Goal: Use online tool/utility: Utilize a website feature to perform a specific function

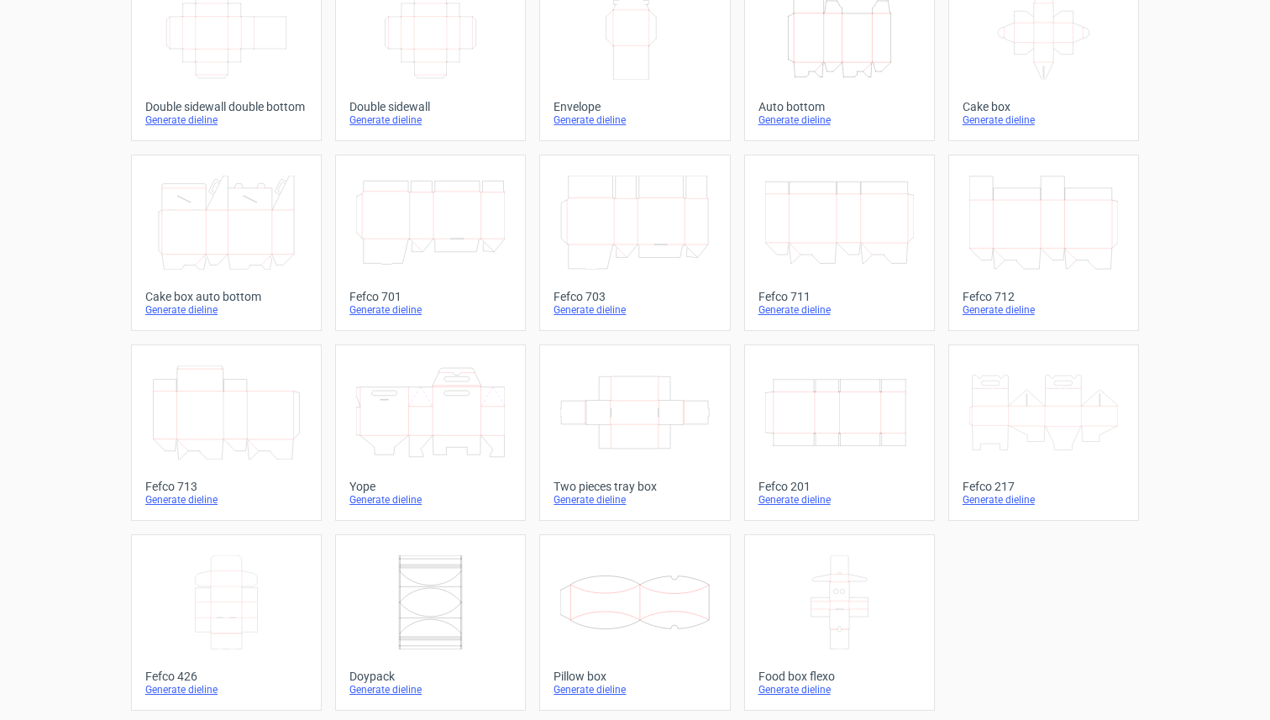
scroll to position [330, 0]
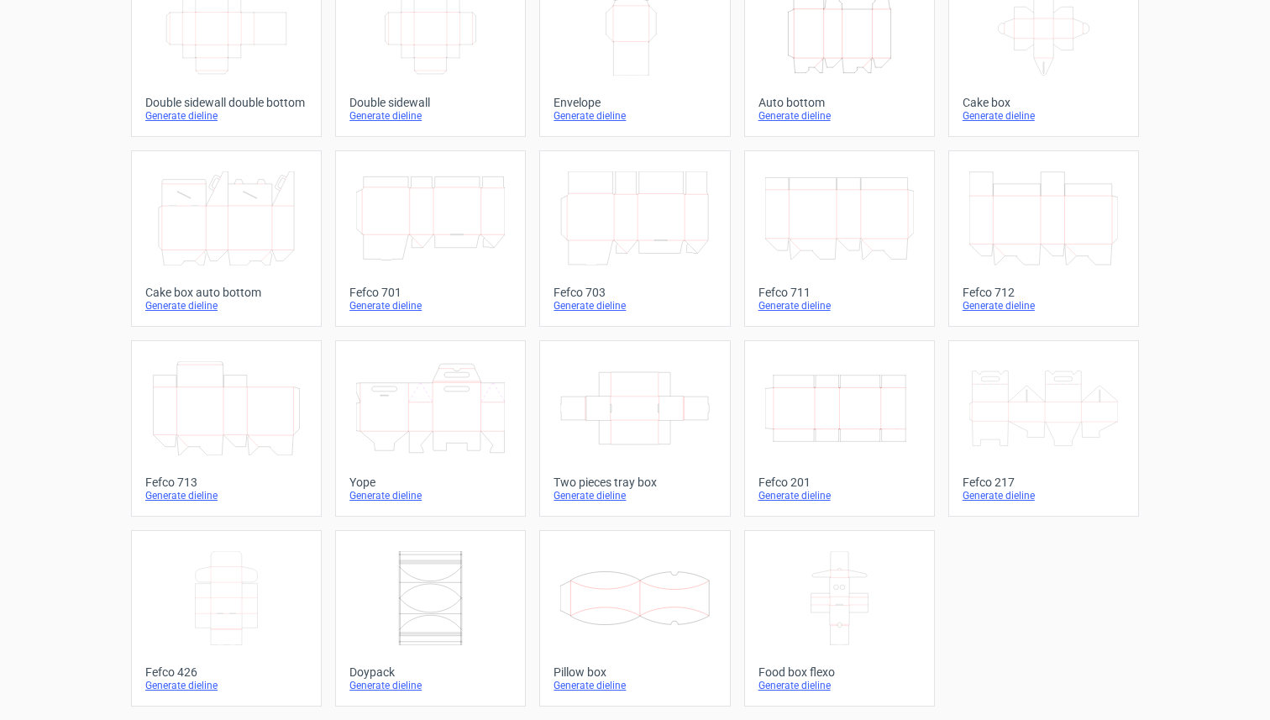
click at [818, 495] on div "Generate dieline" at bounding box center [839, 495] width 162 height 13
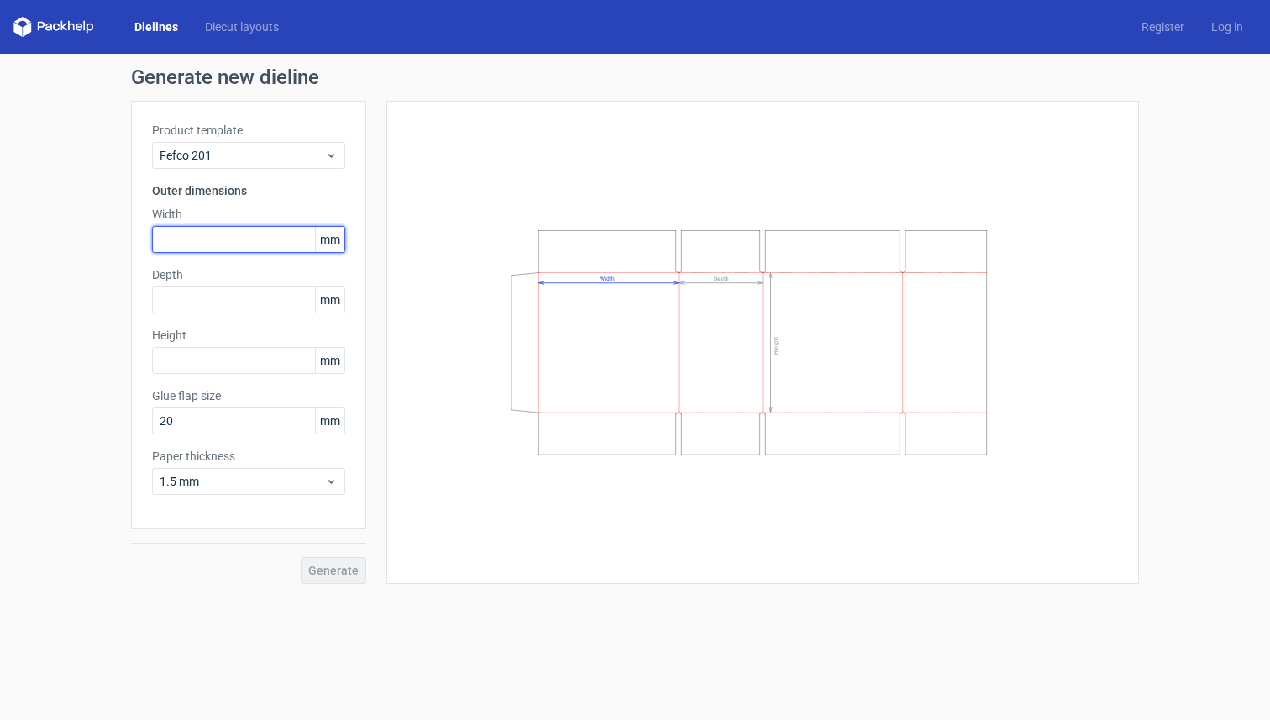
click at [239, 243] on input "text" at bounding box center [248, 239] width 193 height 27
type input "490"
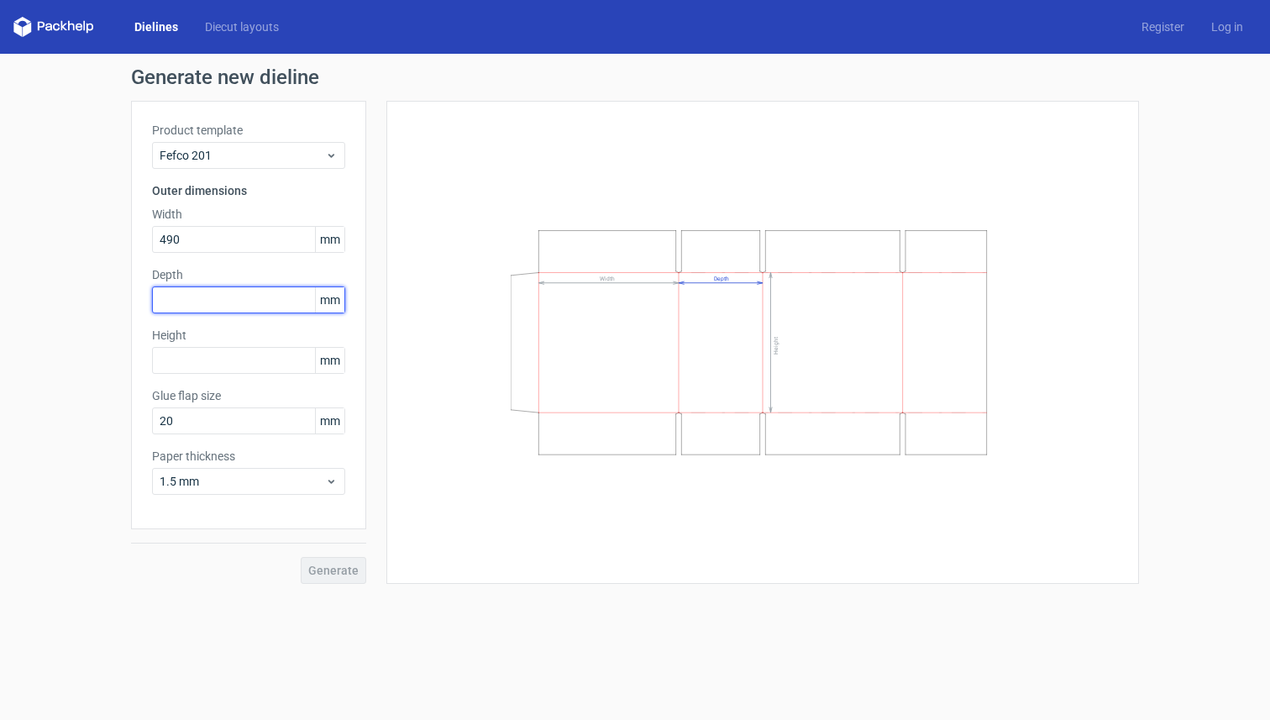
click at [219, 300] on input "text" at bounding box center [248, 299] width 193 height 27
type input "475"
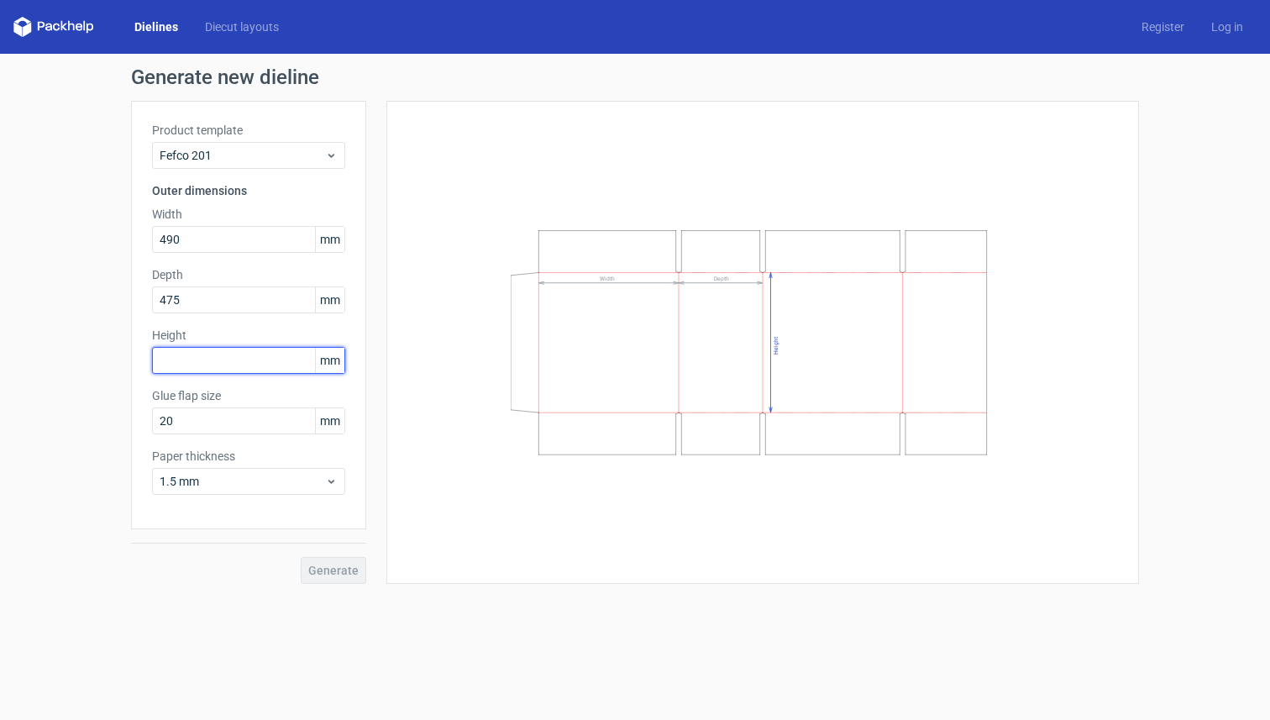
click at [215, 371] on input "text" at bounding box center [248, 360] width 193 height 27
click at [209, 364] on input "text" at bounding box center [248, 360] width 193 height 27
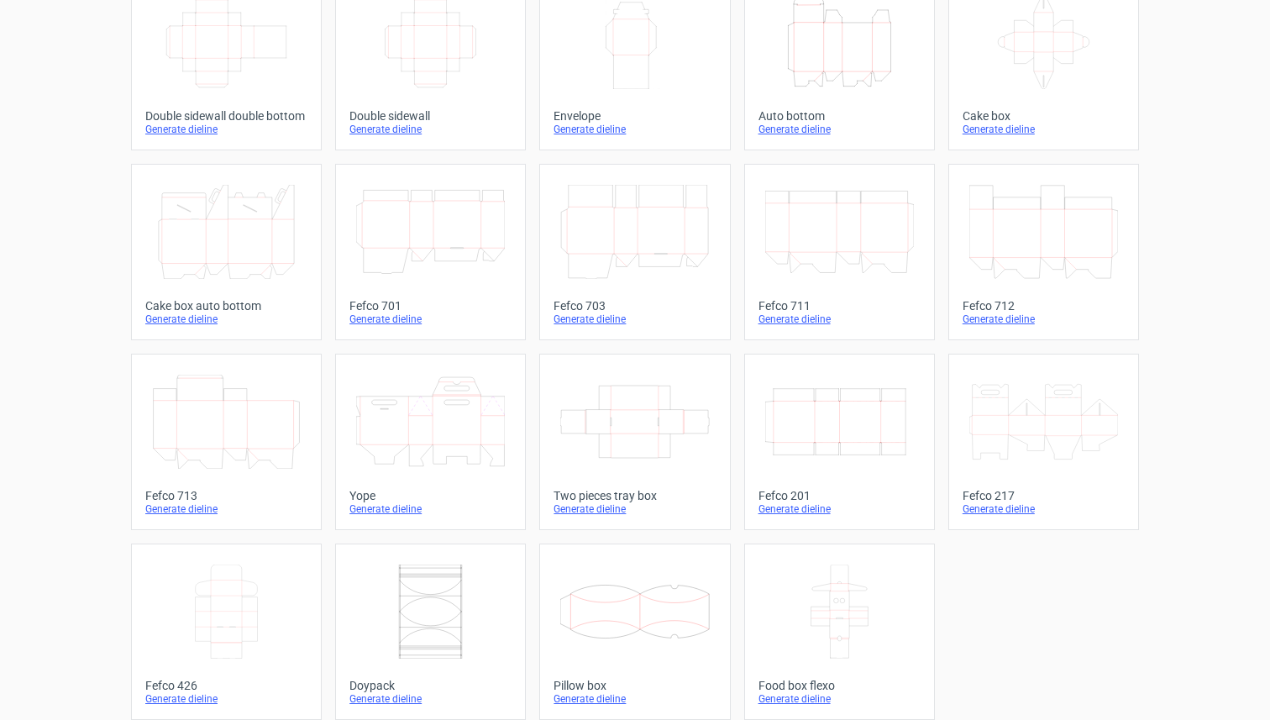
scroll to position [330, 0]
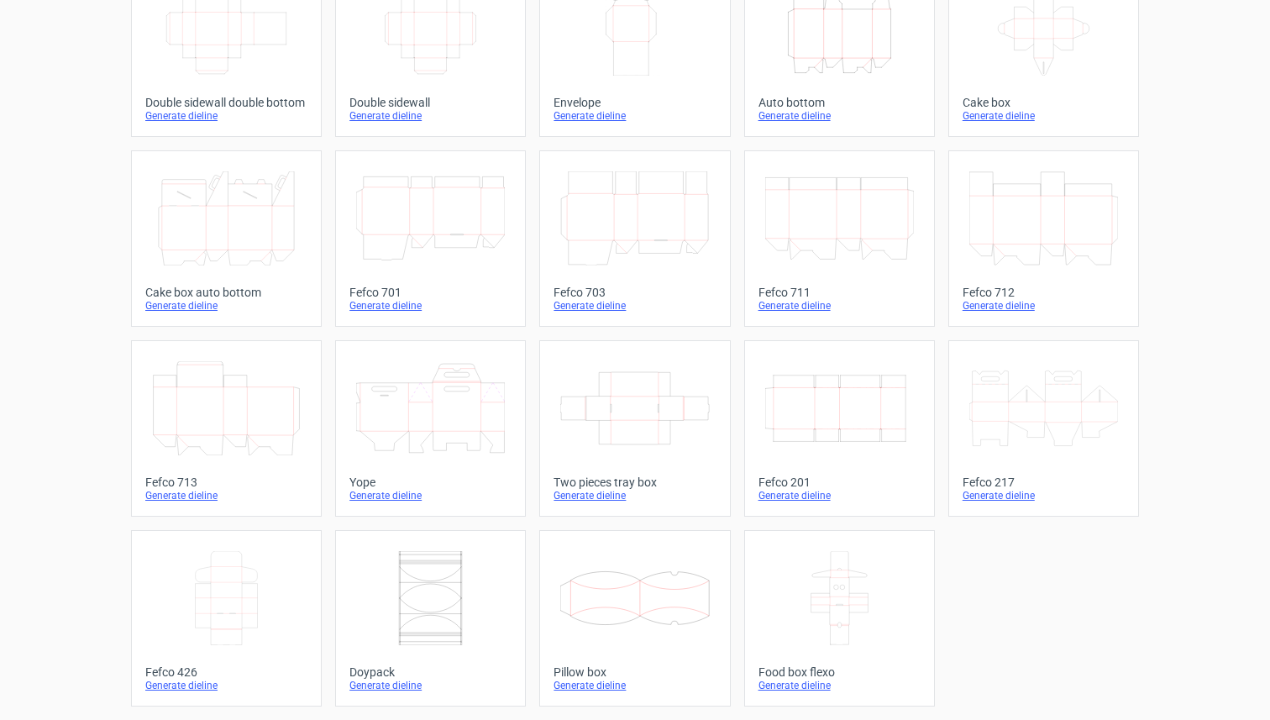
click at [793, 491] on div "Generate dieline" at bounding box center [839, 495] width 162 height 13
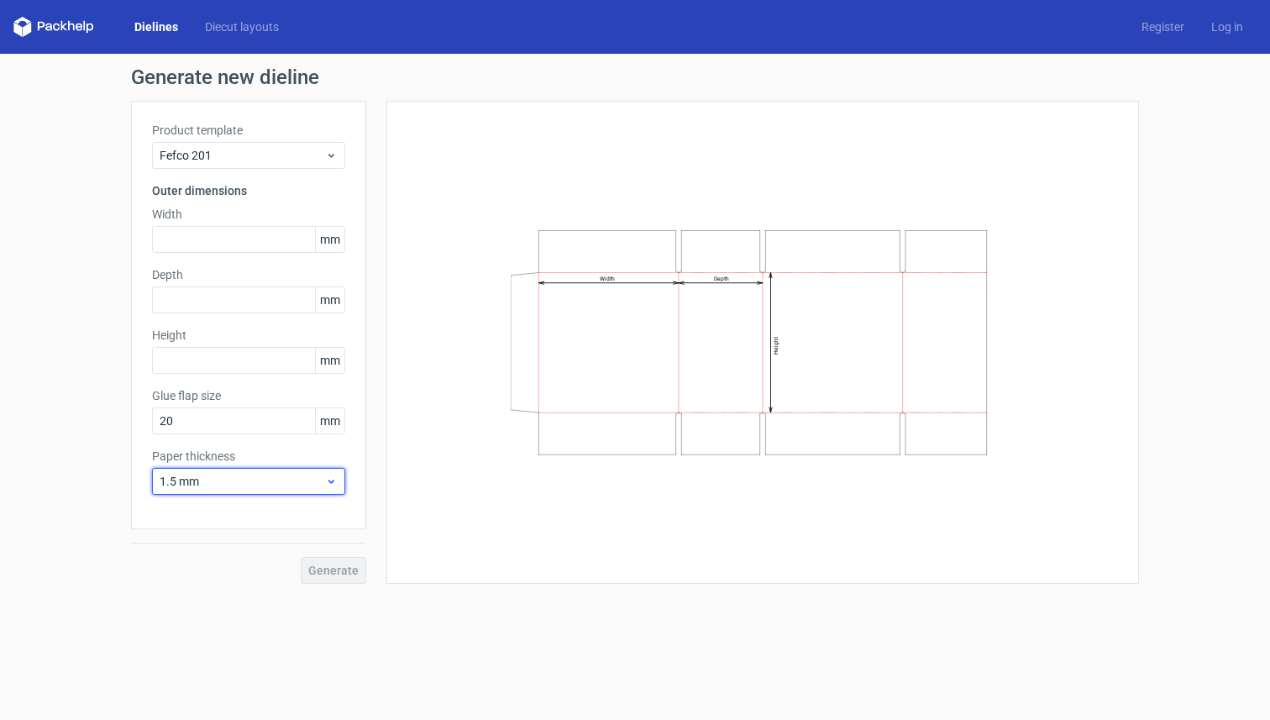
click at [325, 481] on icon at bounding box center [331, 481] width 13 height 13
click at [216, 619] on div "3 mm" at bounding box center [249, 625] width 180 height 27
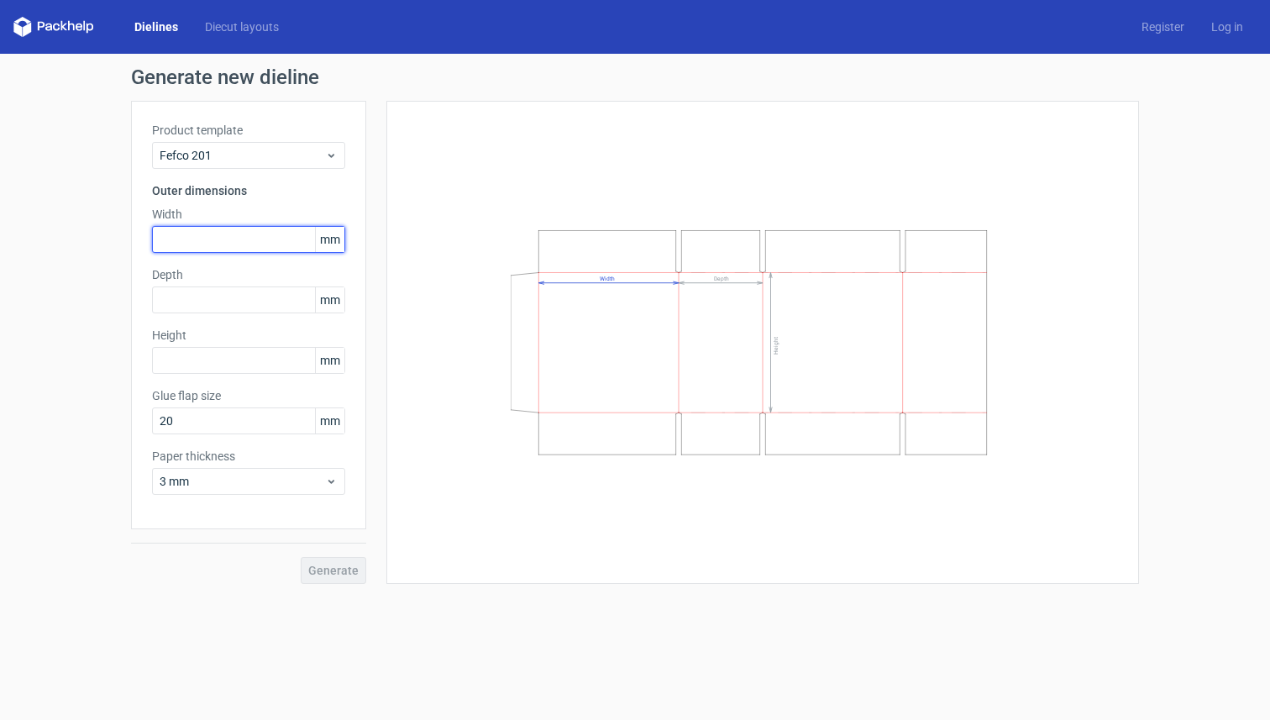
click at [237, 239] on input "text" at bounding box center [248, 239] width 193 height 27
type input "516"
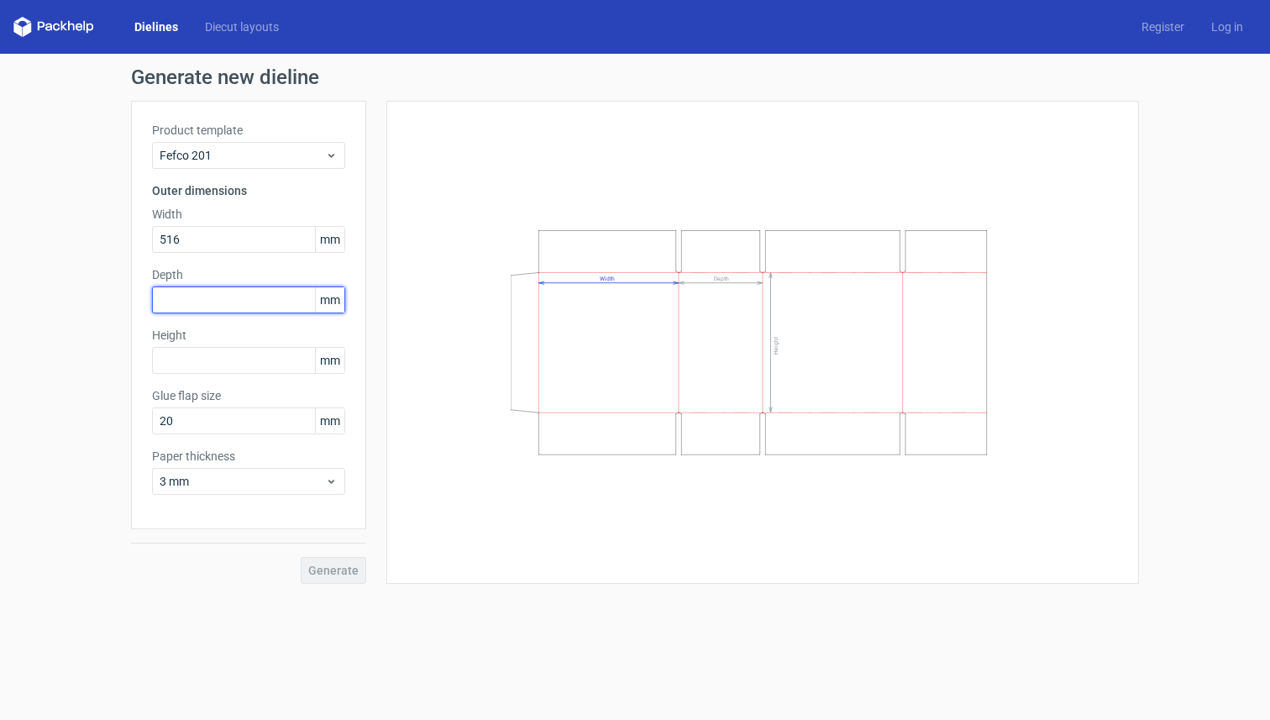
click at [183, 297] on div "Depth mm" at bounding box center [248, 289] width 193 height 47
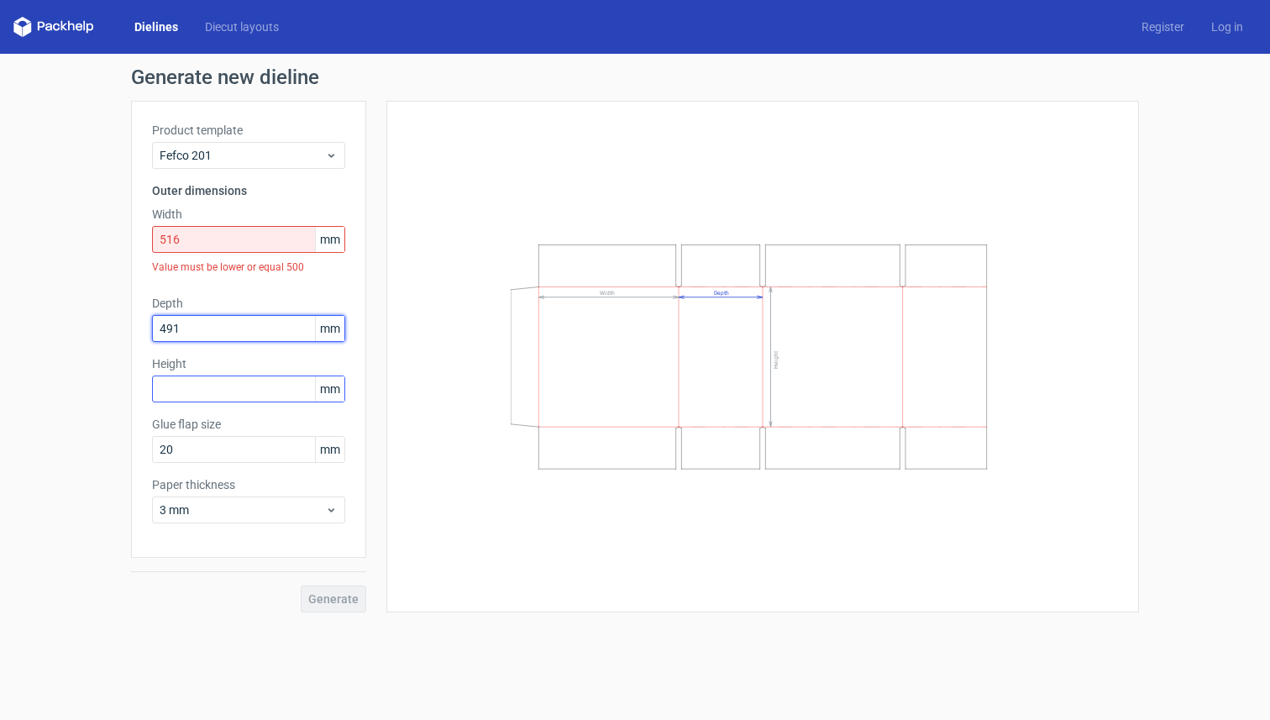
type input "491"
click at [213, 391] on input "text" at bounding box center [248, 388] width 193 height 27
type input "560"
click at [223, 454] on div "Glue flap size 20 mm" at bounding box center [248, 439] width 193 height 47
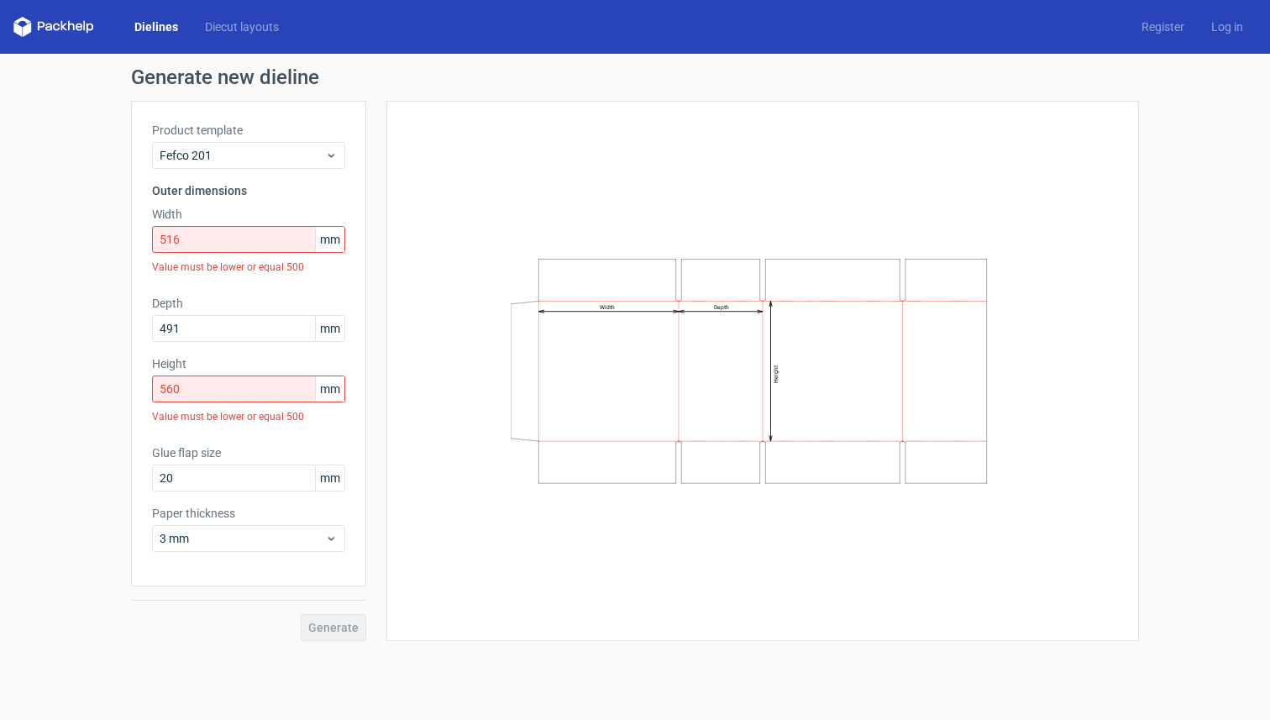
click at [454, 510] on div "Width Depth Height" at bounding box center [762, 371] width 711 height 498
click at [351, 629] on div "Generate" at bounding box center [248, 613] width 235 height 55
click at [328, 149] on icon at bounding box center [331, 155] width 13 height 13
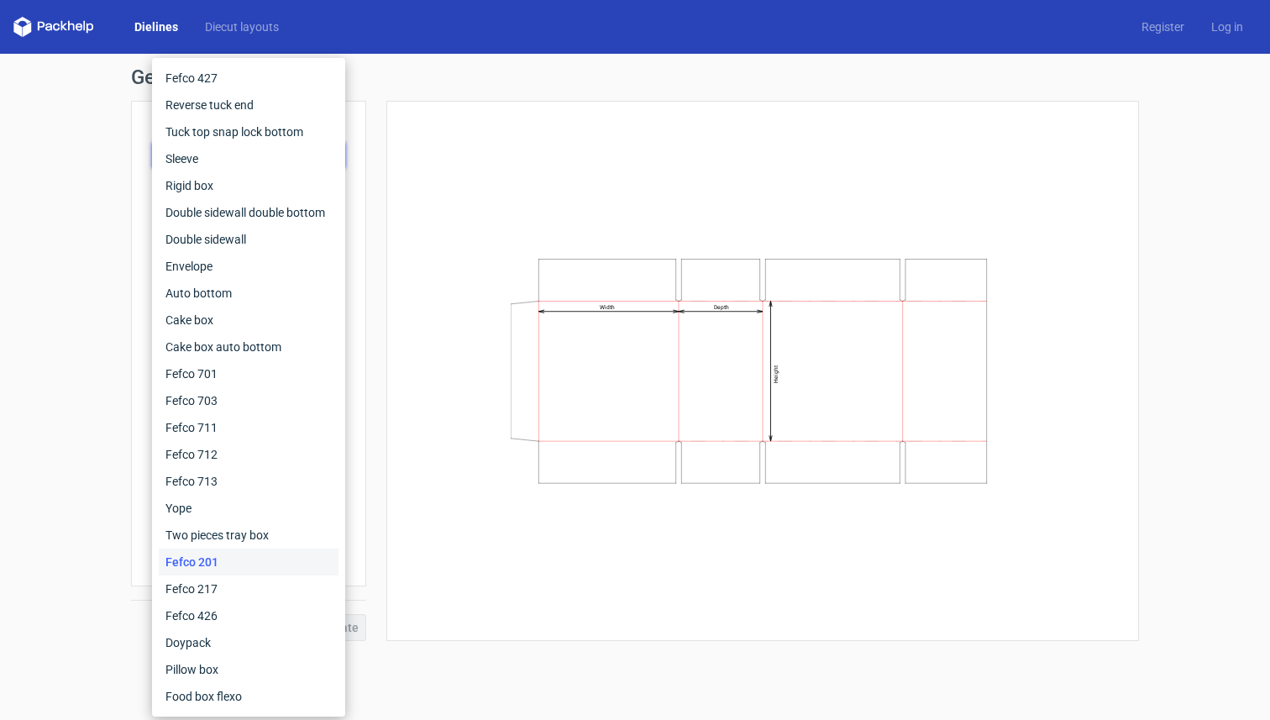
click at [440, 159] on div "Width Depth Height" at bounding box center [762, 371] width 711 height 498
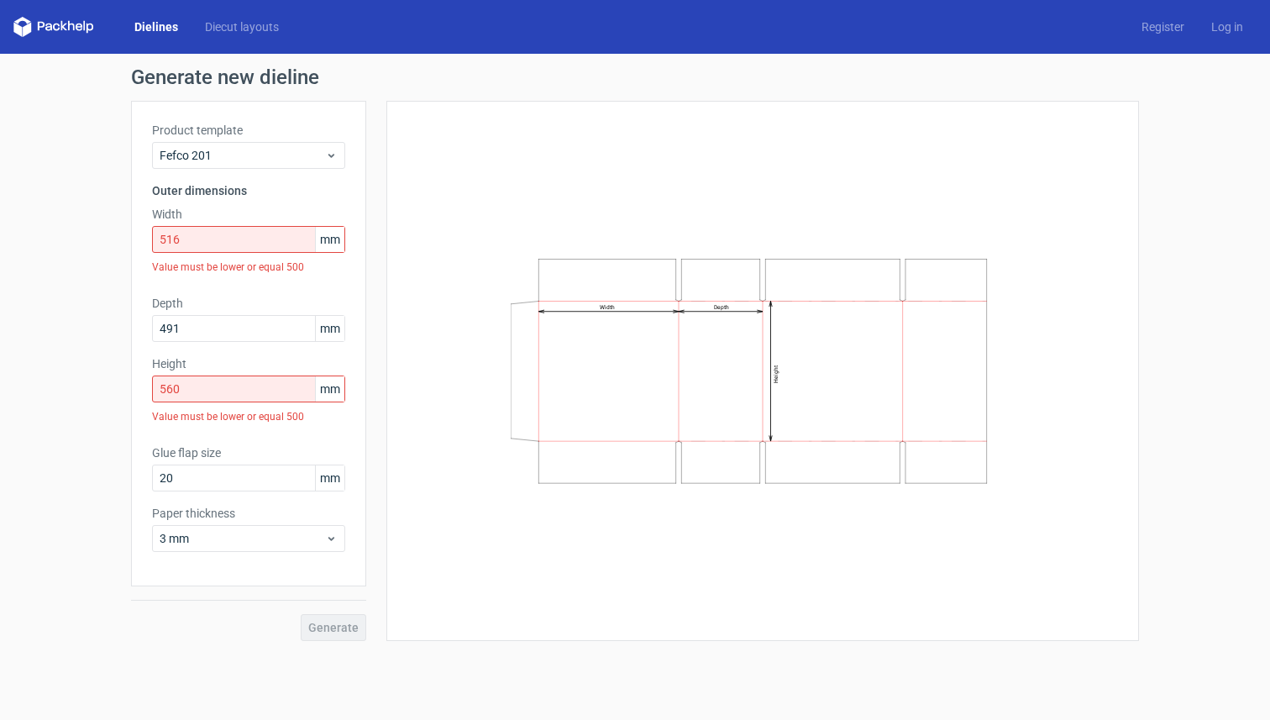
click at [155, 24] on link "Dielines" at bounding box center [156, 26] width 71 height 17
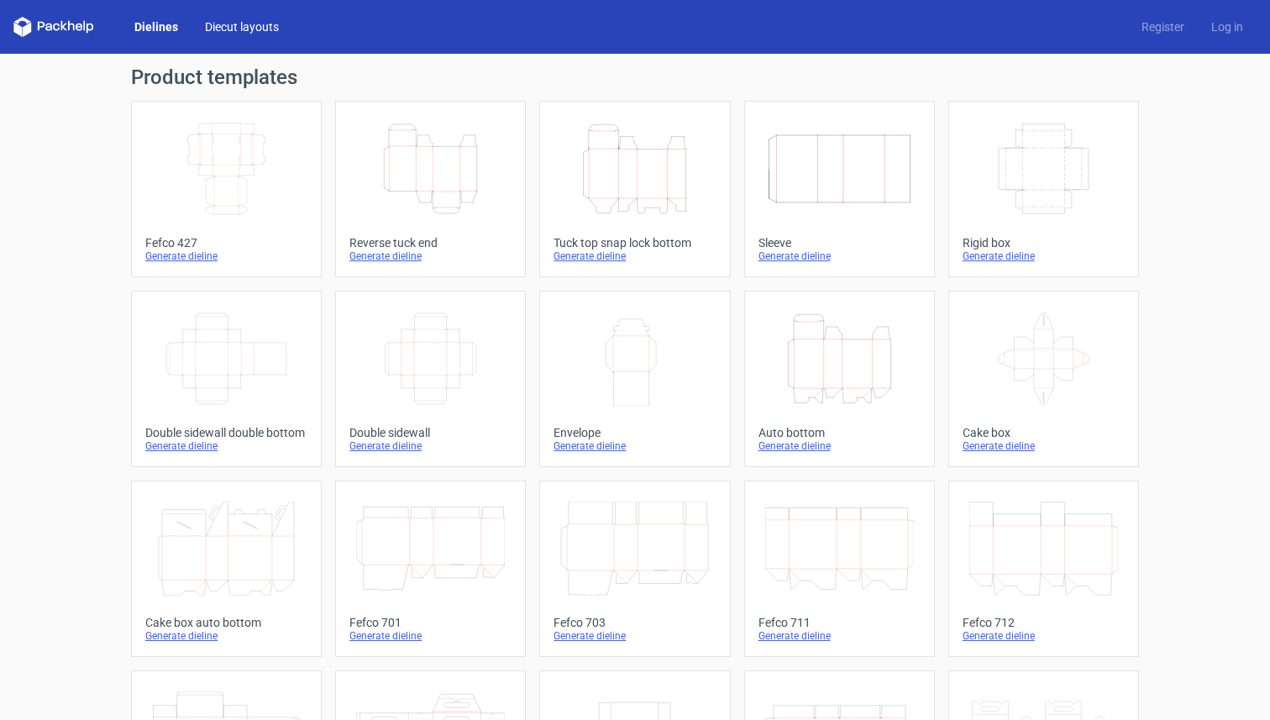
click at [240, 30] on link "Diecut layouts" at bounding box center [241, 26] width 101 height 17
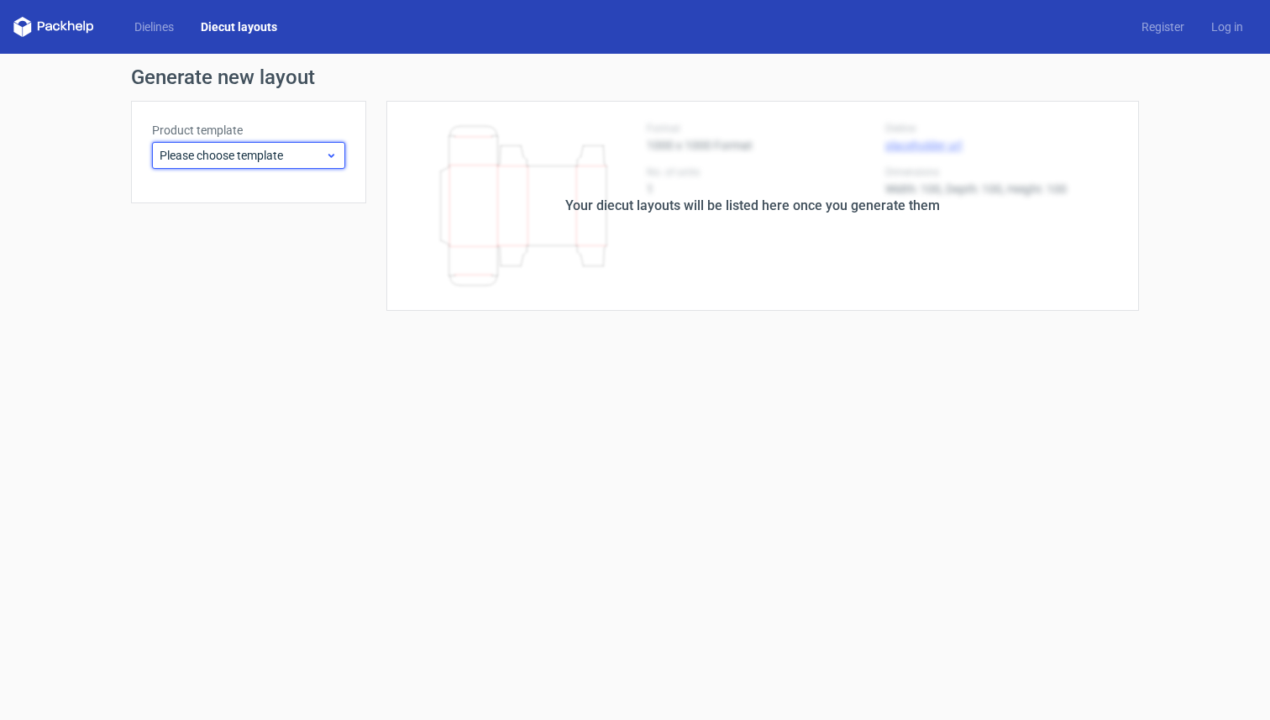
click at [322, 157] on span "Please choose template" at bounding box center [242, 155] width 165 height 17
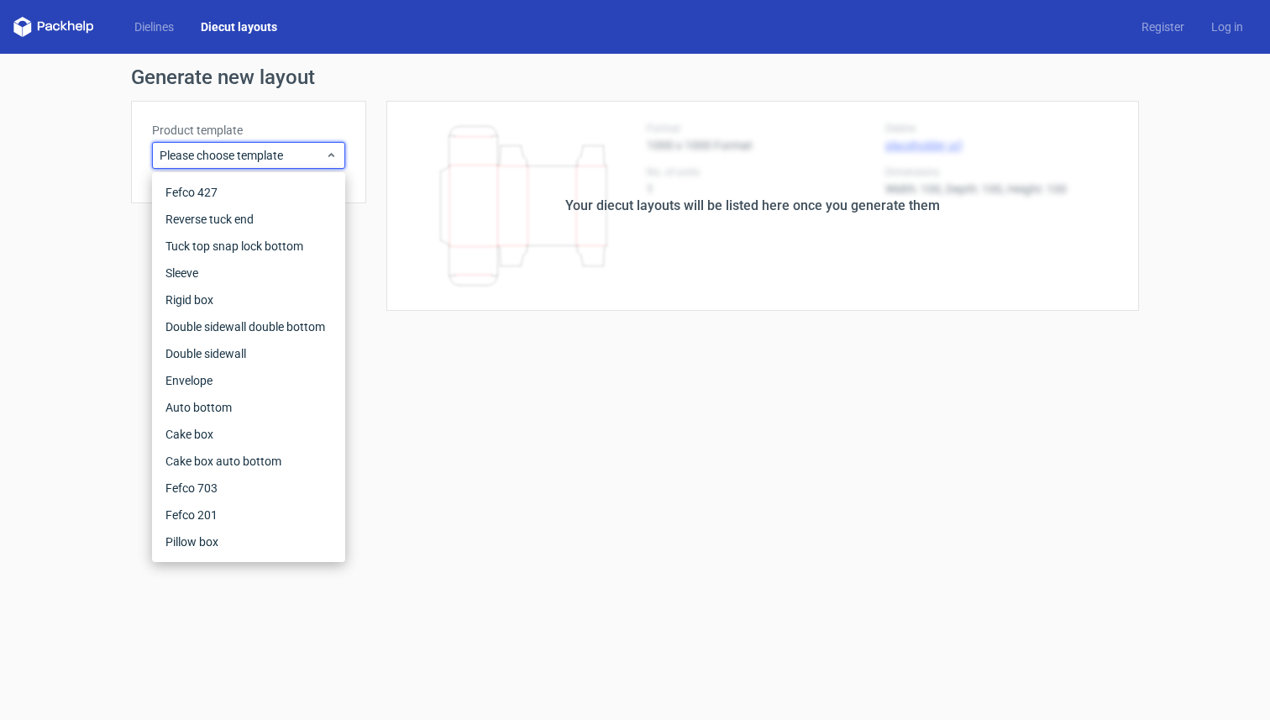
click at [245, 73] on h1 "Generate new layout" at bounding box center [635, 77] width 1008 height 20
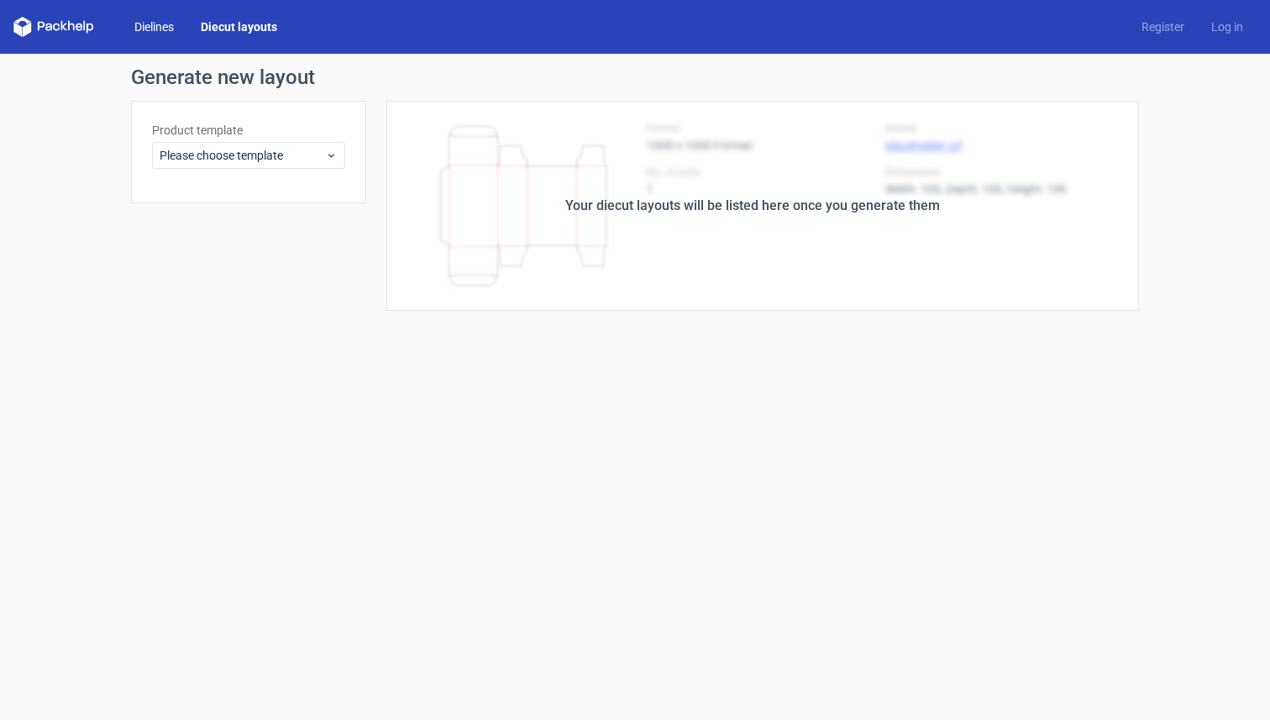
click at [163, 25] on link "Dielines" at bounding box center [154, 26] width 66 height 17
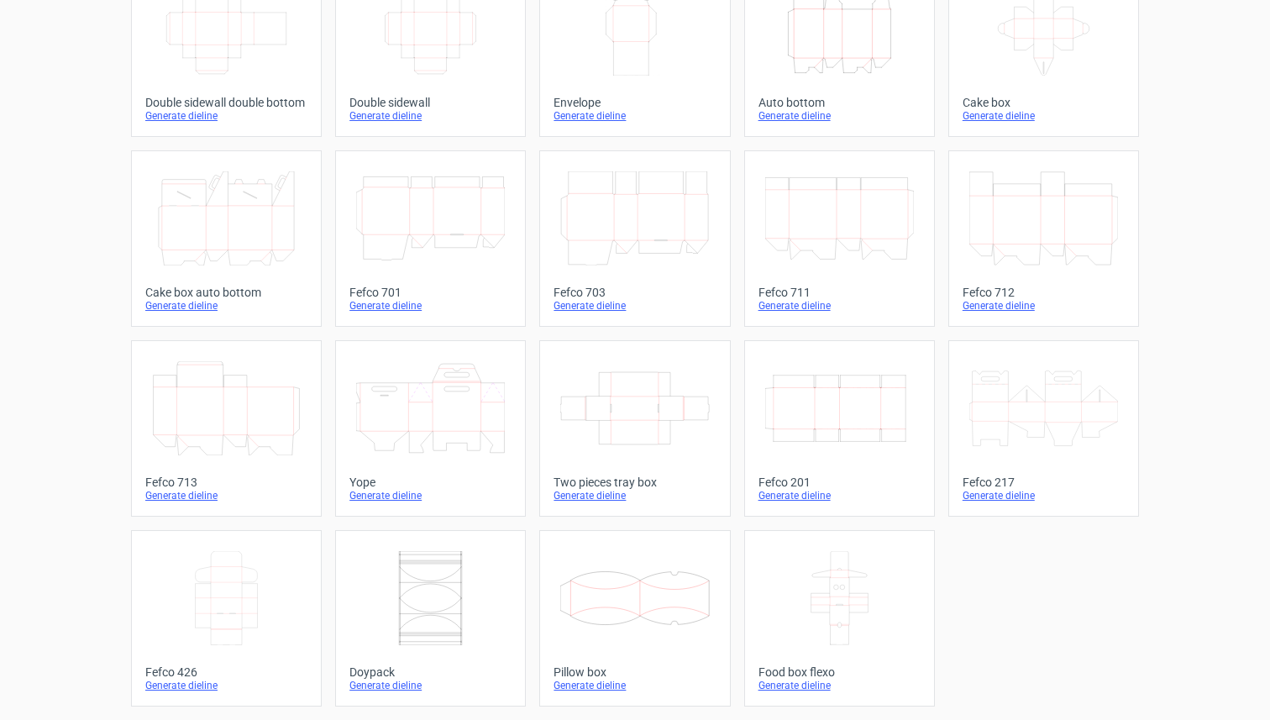
scroll to position [252, 0]
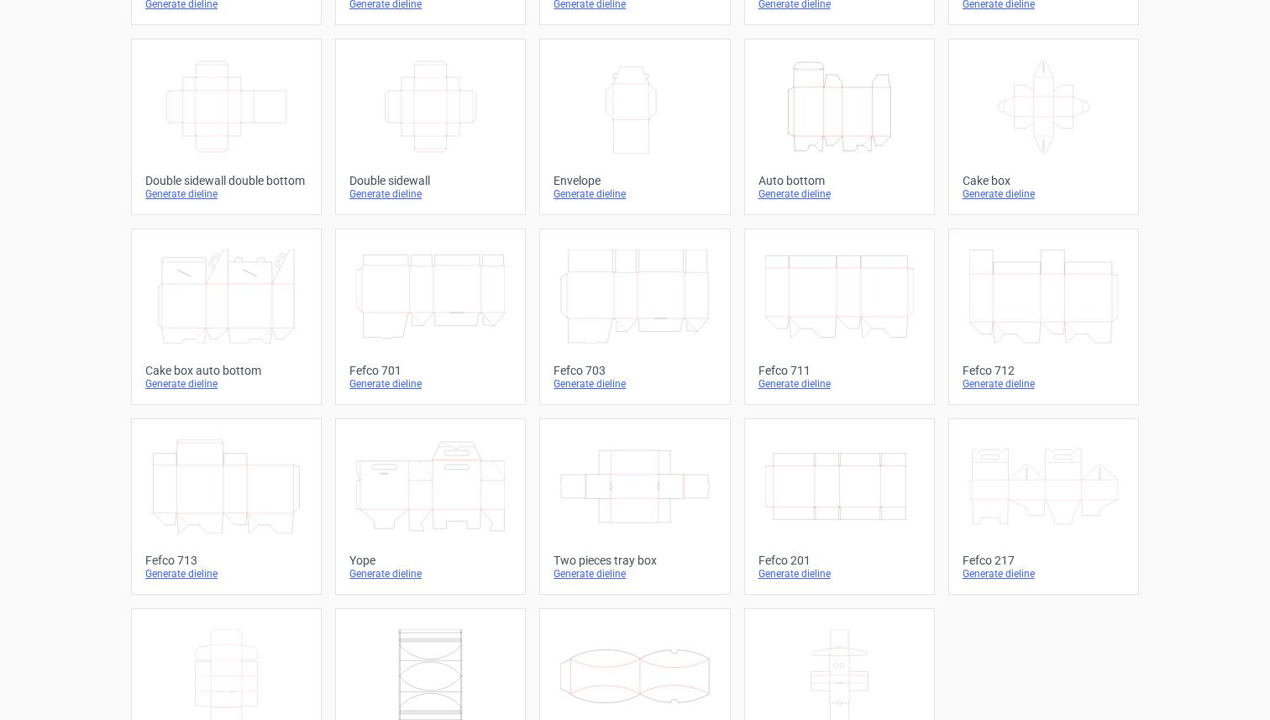
click at [811, 571] on div "Generate dieline" at bounding box center [839, 573] width 162 height 13
